Goal: Communication & Community: Participate in discussion

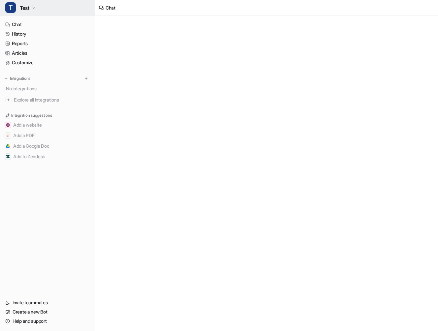
click at [31, 6] on button "T Test" at bounding box center [47, 8] width 95 height 16
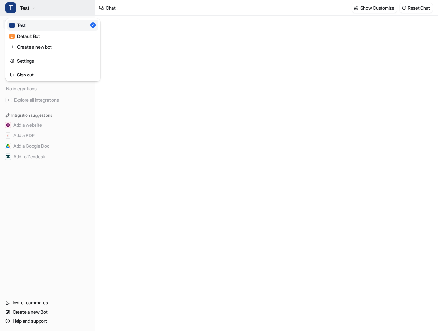
type textarea "**********"
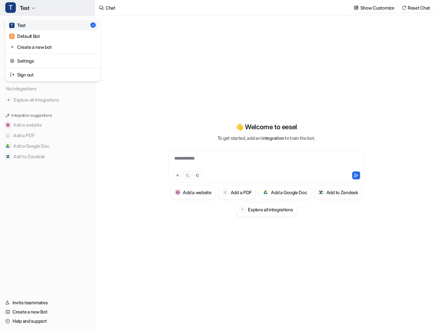
click at [29, 9] on span "Test" at bounding box center [25, 7] width 10 height 9
click at [42, 72] on link "Sign out" at bounding box center [52, 74] width 91 height 11
